Goal: Information Seeking & Learning: Understand process/instructions

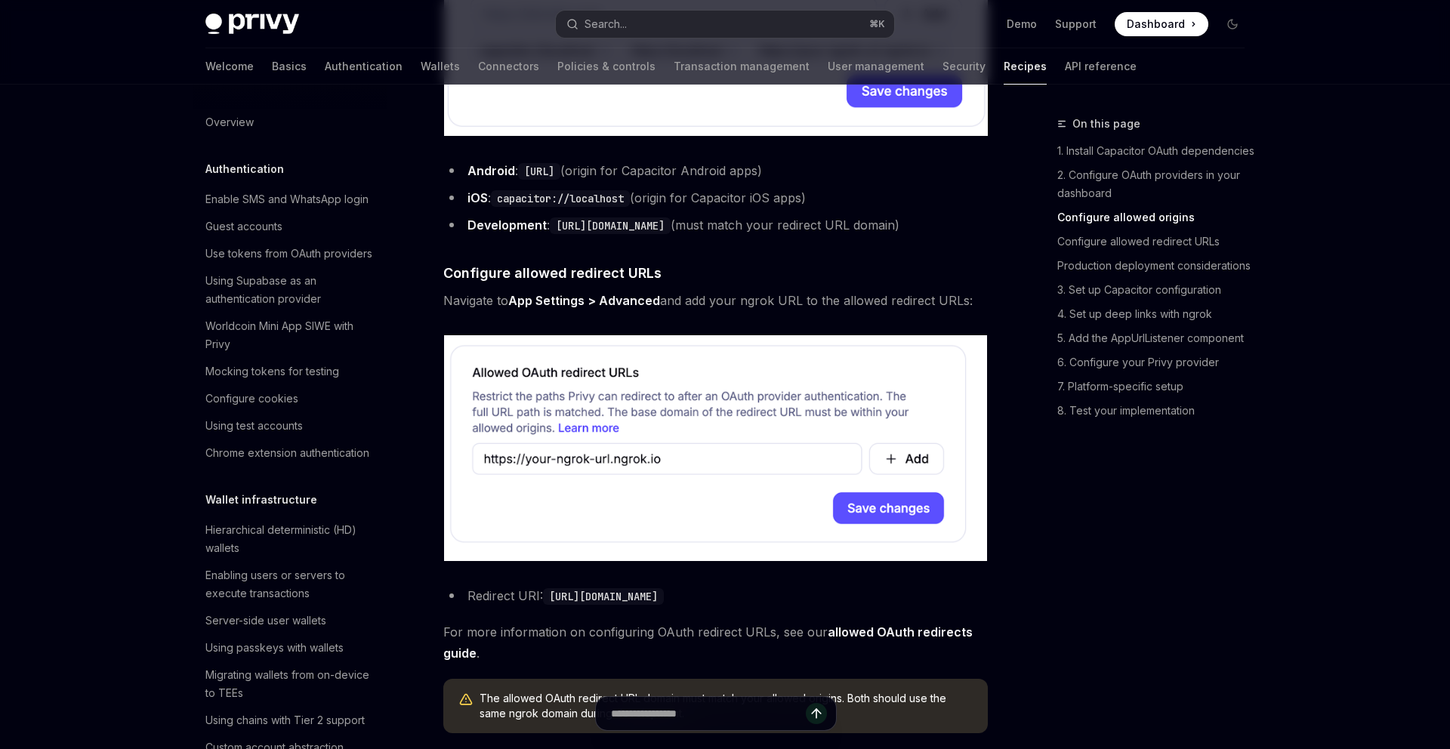
scroll to position [756, 0]
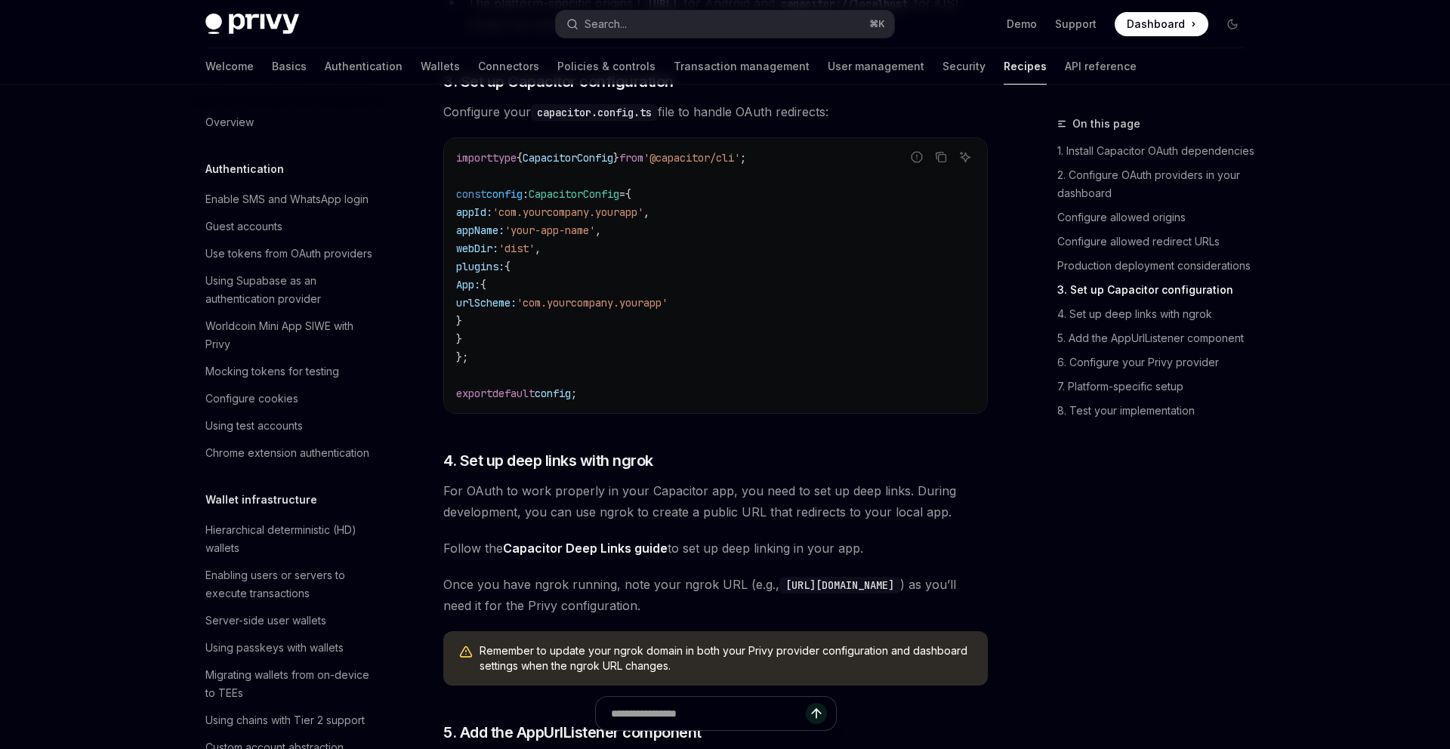
scroll to position [1481, 0]
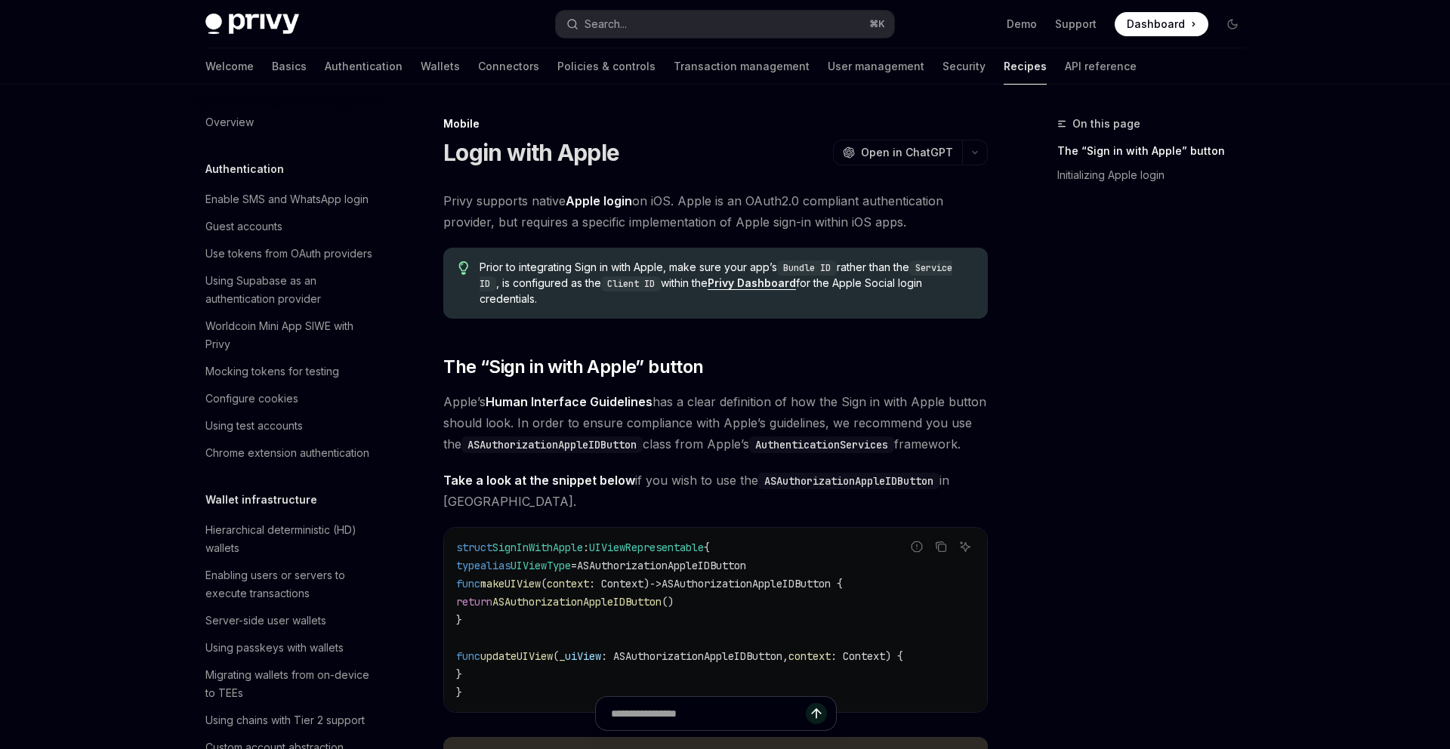
scroll to position [1481, 0]
